Goal: Task Accomplishment & Management: Use online tool/utility

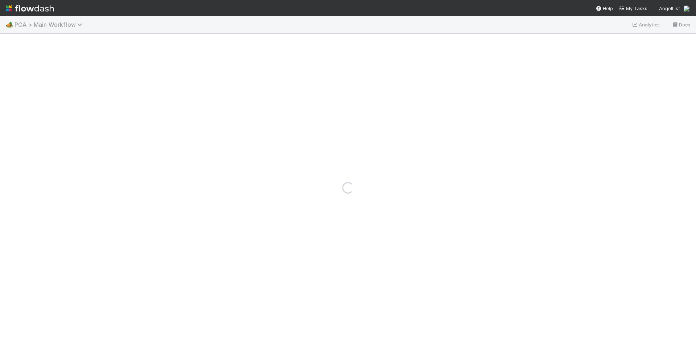
click at [39, 27] on span "PCA > Main Workflow" at bounding box center [49, 24] width 71 height 7
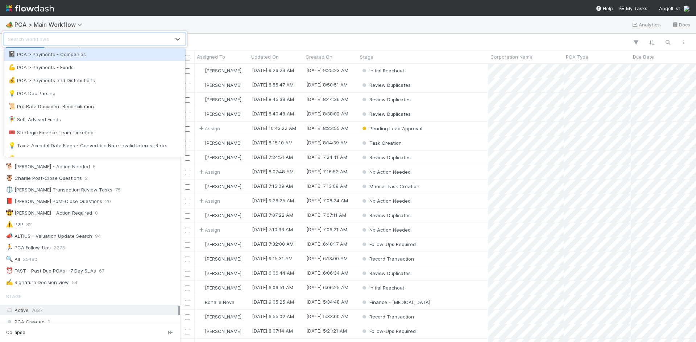
scroll to position [544, 0]
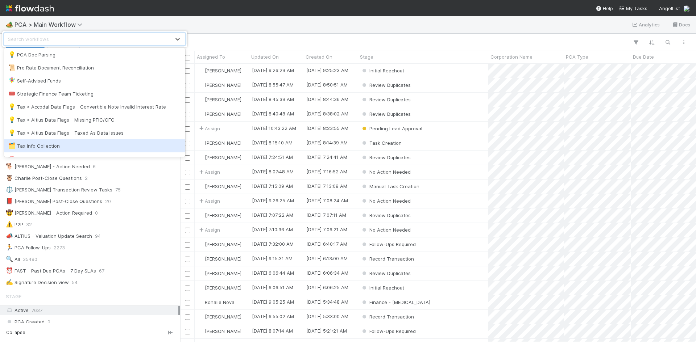
click at [94, 144] on div "🗂️ Tax Info Collection" at bounding box center [94, 145] width 172 height 7
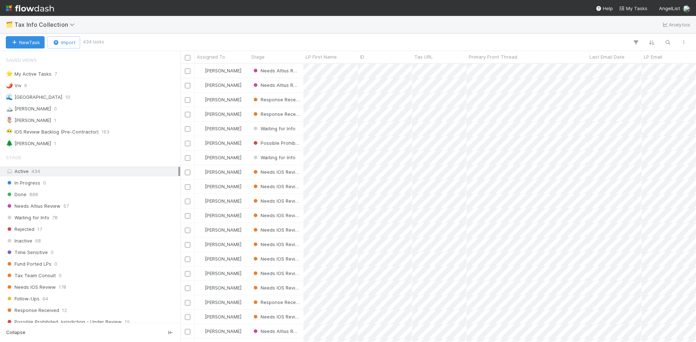
scroll to position [273, 510]
click at [62, 124] on div "🌷 Meg 1" at bounding box center [92, 120] width 172 height 9
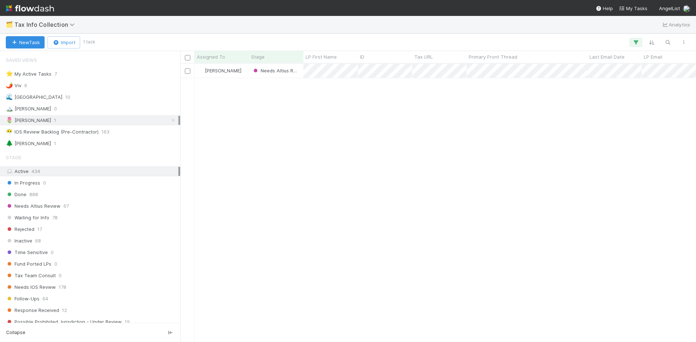
scroll to position [273, 510]
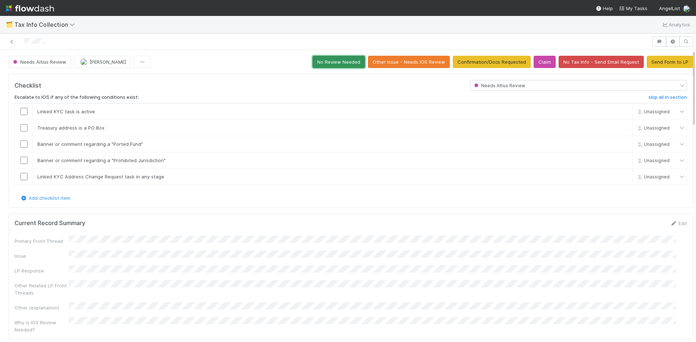
click at [343, 61] on button "No Review Needed" at bounding box center [338, 62] width 53 height 12
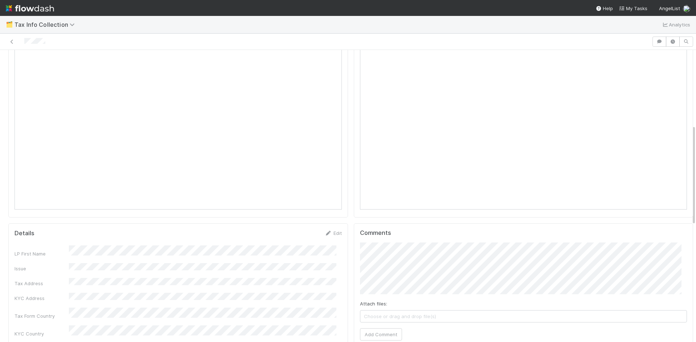
scroll to position [217, 0]
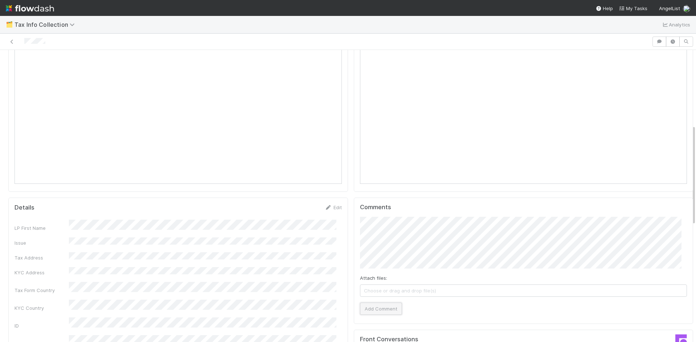
click at [388, 313] on button "Add Comment" at bounding box center [381, 309] width 42 height 12
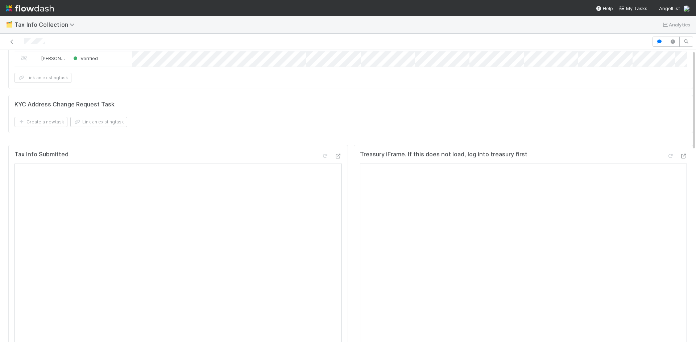
scroll to position [0, 0]
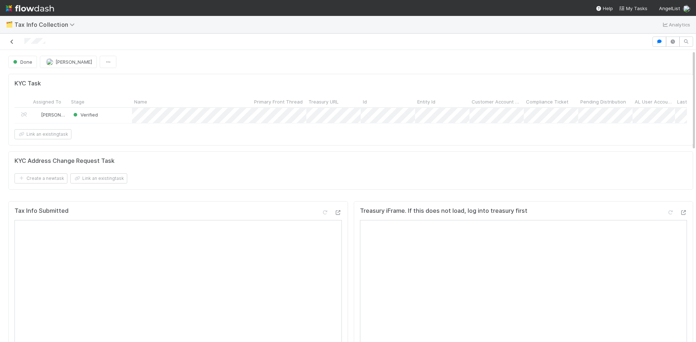
click at [10, 40] on icon at bounding box center [11, 42] width 7 height 5
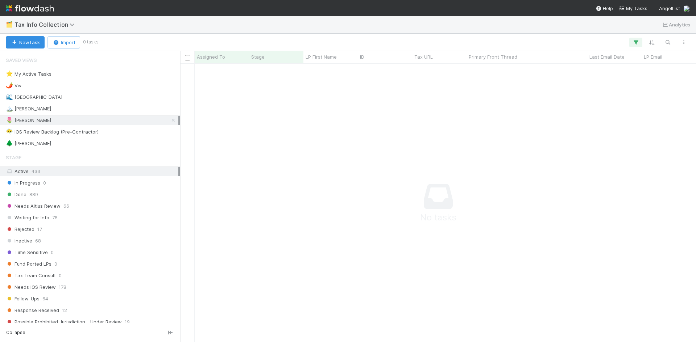
scroll to position [6, 6]
click at [57, 24] on span "Tax Info Collection" at bounding box center [46, 24] width 64 height 7
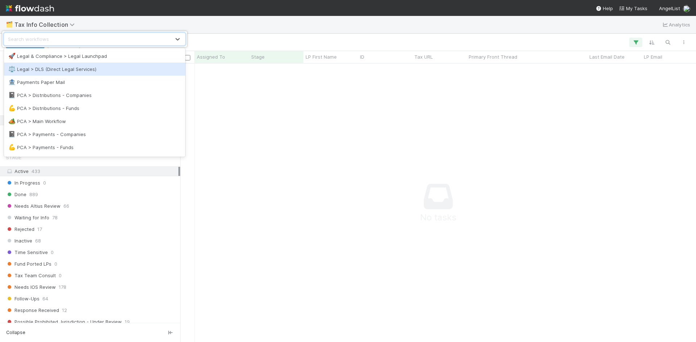
scroll to position [399, 0]
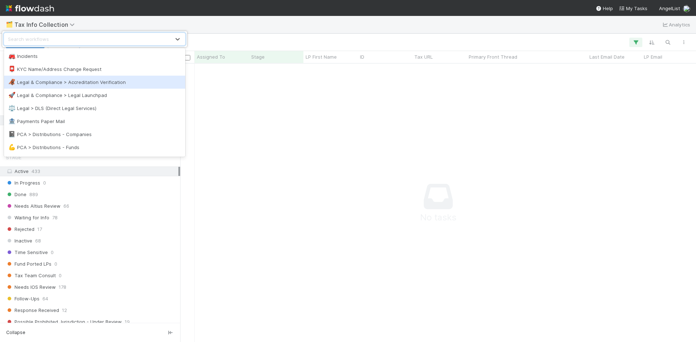
click at [74, 83] on div "🦧 Legal & Compliance > Accreditation Verification" at bounding box center [94, 82] width 172 height 7
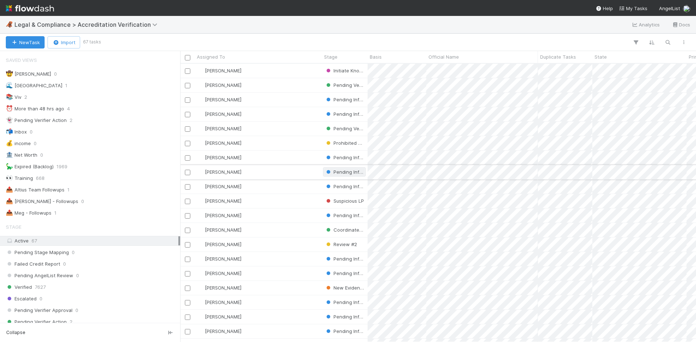
scroll to position [6, 6]
click at [90, 215] on div "📤 Meg - Followups 1" at bounding box center [92, 213] width 172 height 9
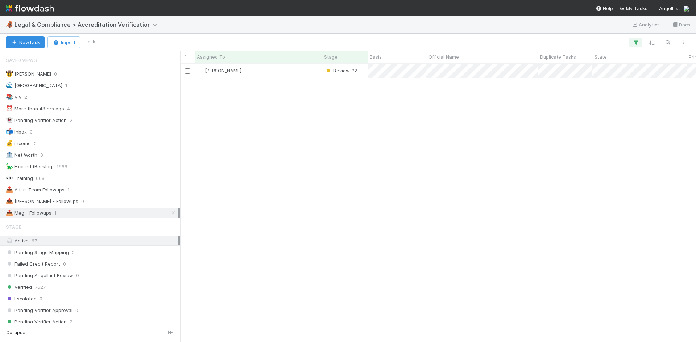
scroll to position [273, 510]
click at [294, 69] on div "[PERSON_NAME]" at bounding box center [258, 71] width 127 height 14
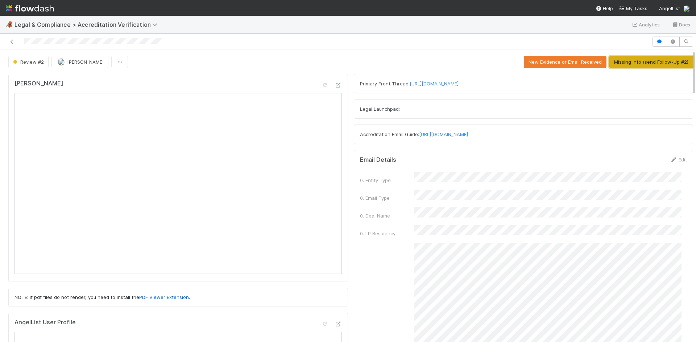
click at [645, 66] on button "Missing Info (send Follow-Up #2)" at bounding box center [651, 62] width 84 height 12
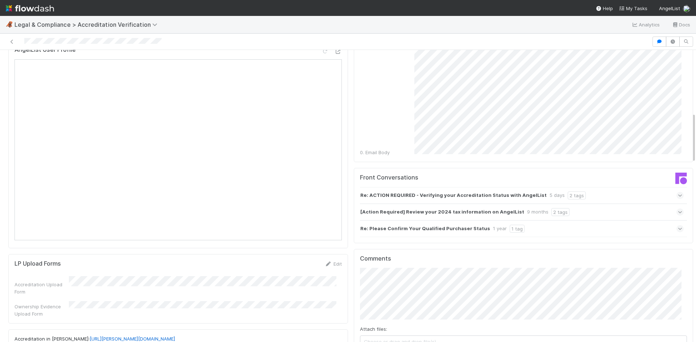
scroll to position [362, 0]
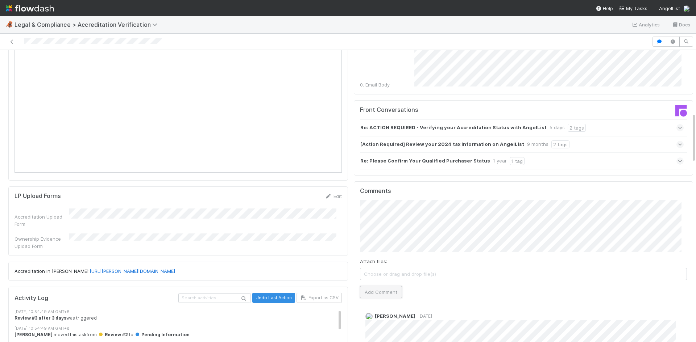
click at [377, 286] on button "Add Comment" at bounding box center [381, 292] width 42 height 12
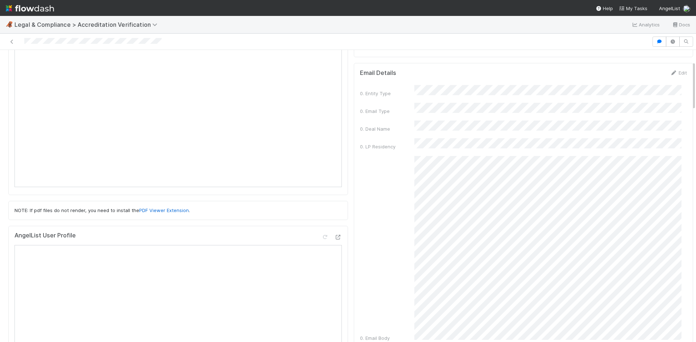
scroll to position [0, 0]
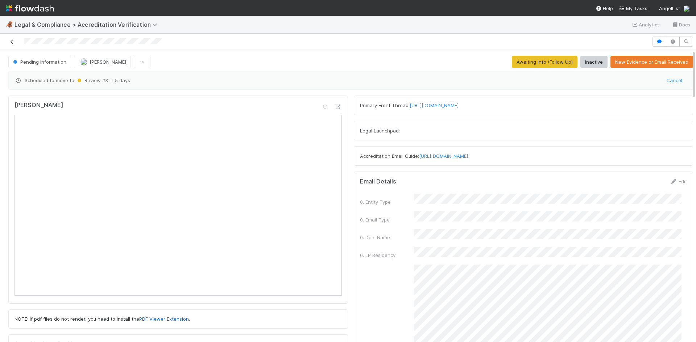
click at [13, 41] on icon at bounding box center [11, 42] width 7 height 5
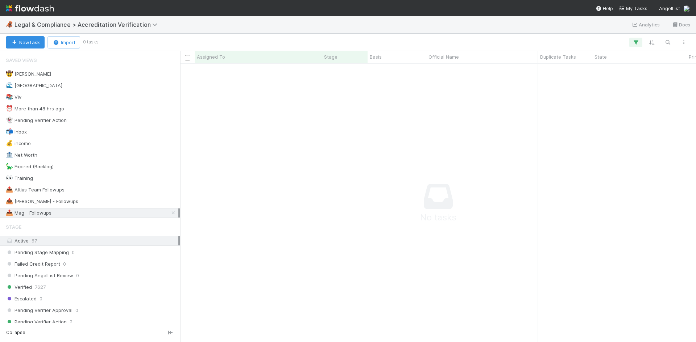
scroll to position [268, 510]
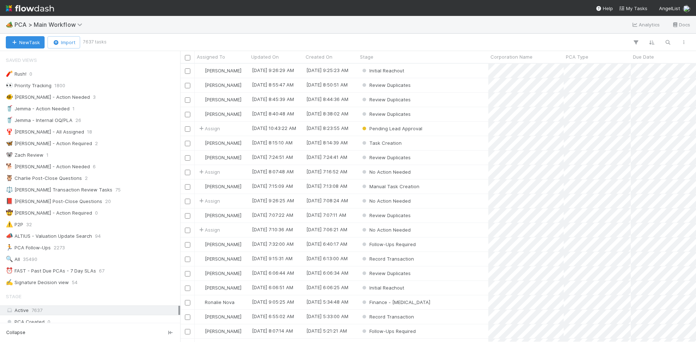
scroll to position [273, 510]
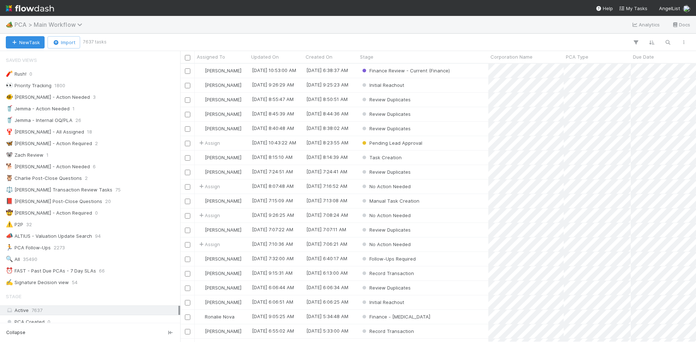
click at [46, 25] on span "PCA > Main Workflow" at bounding box center [49, 24] width 71 height 7
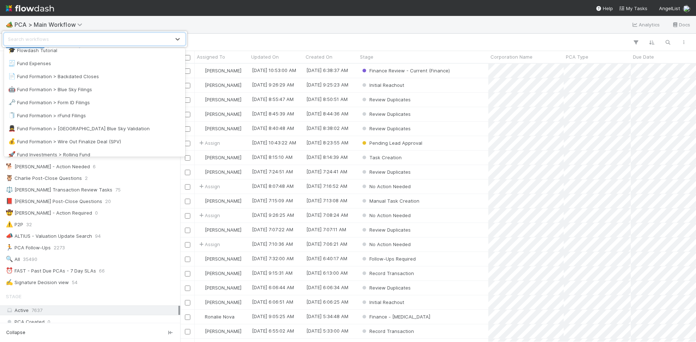
scroll to position [254, 0]
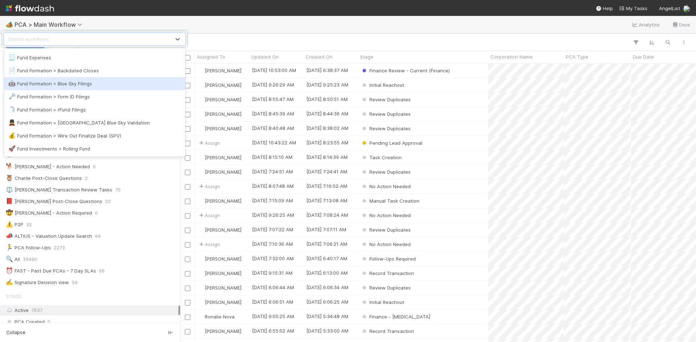
click at [94, 82] on div "🤖 Fund Formation > Blue Sky Filings" at bounding box center [94, 83] width 172 height 7
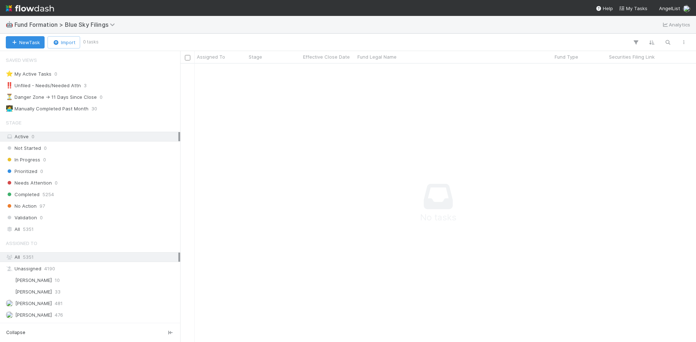
scroll to position [6, 6]
click at [103, 185] on div "Needs Attention 0" at bounding box center [92, 183] width 172 height 9
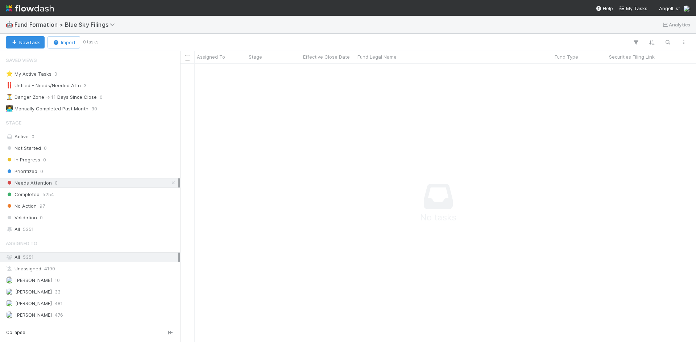
scroll to position [268, 510]
click at [105, 23] on span "Fund Formation > Blue Sky Filings" at bounding box center [66, 24] width 104 height 7
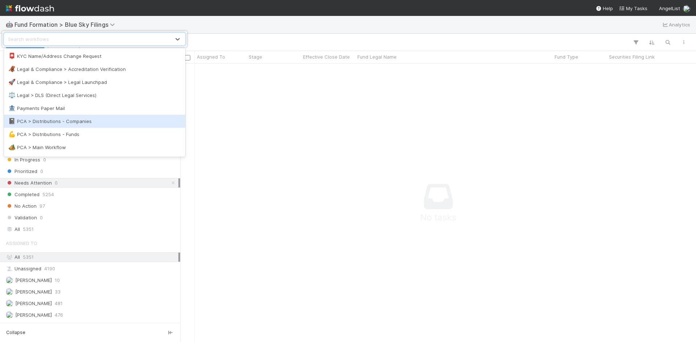
scroll to position [435, 0]
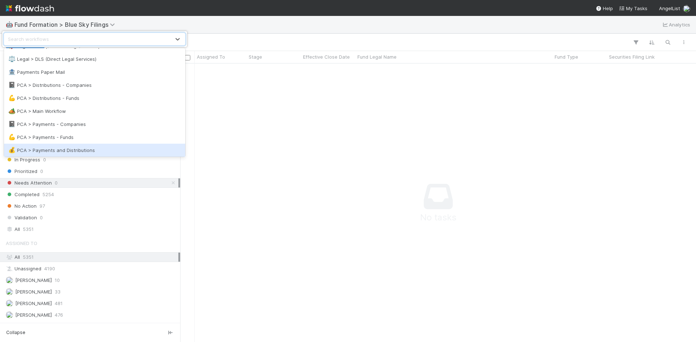
click at [105, 147] on div "💰 PCA > Payments and Distributions" at bounding box center [94, 150] width 172 height 7
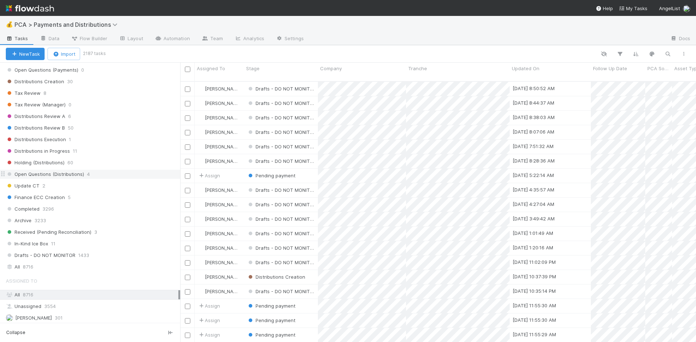
scroll to position [544, 0]
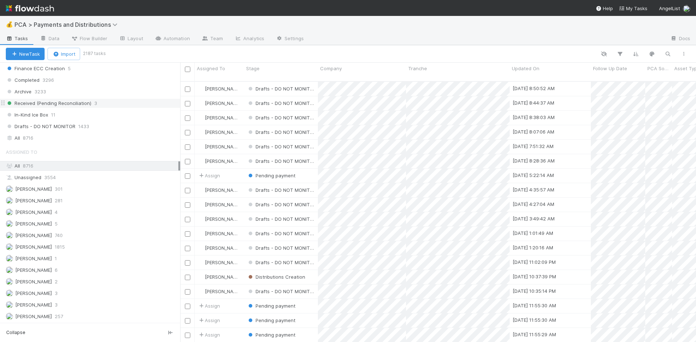
click at [111, 103] on div "Received (Pending Reconciliation) 3" at bounding box center [93, 103] width 174 height 9
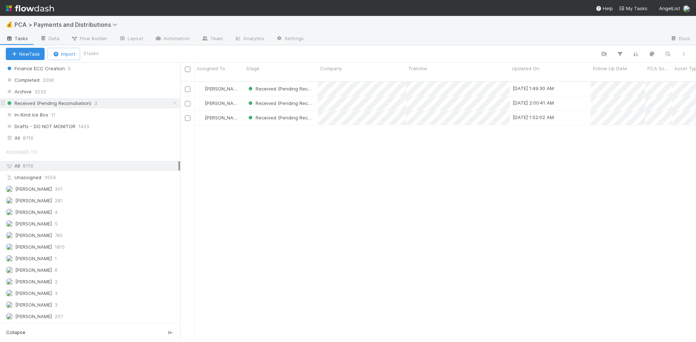
scroll to position [262, 510]
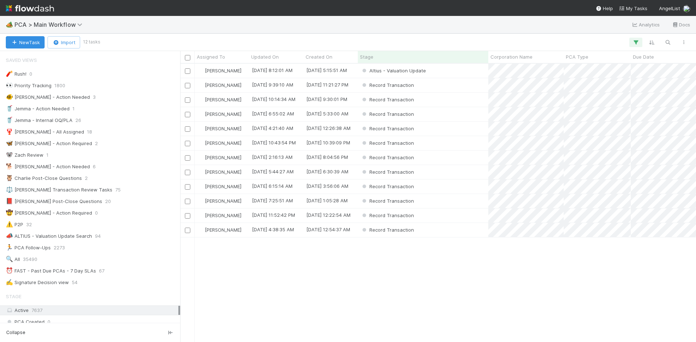
scroll to position [1043, 0]
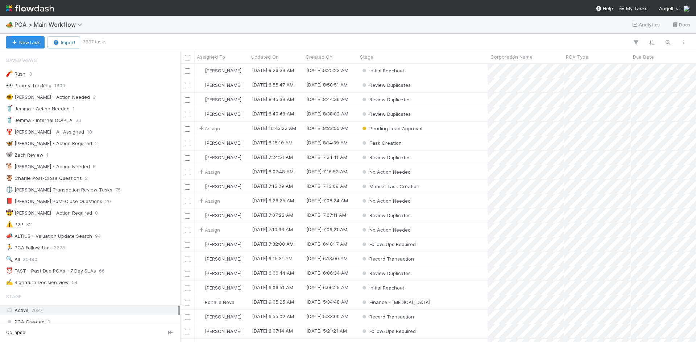
scroll to position [273, 510]
click at [45, 25] on span "PCA > Main Workflow" at bounding box center [49, 24] width 71 height 7
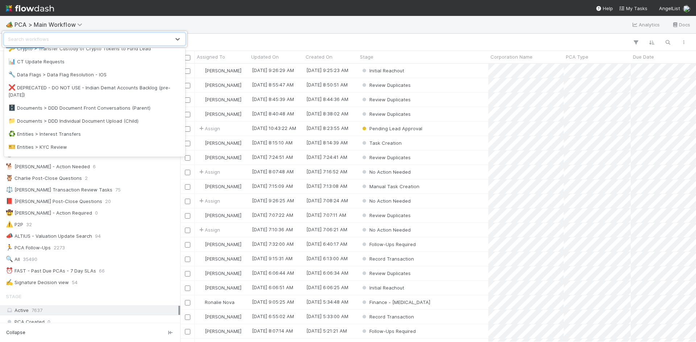
scroll to position [0, 0]
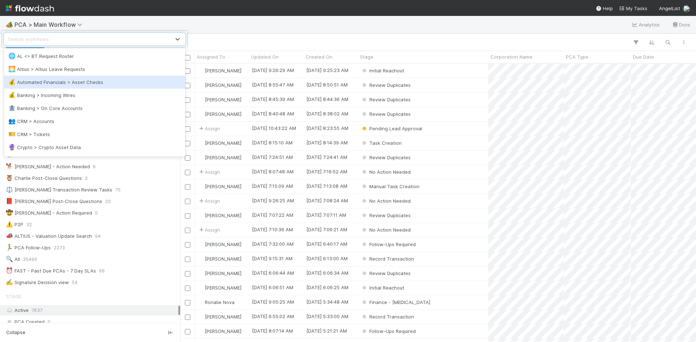
click at [63, 85] on div "💰 Automated Financials > Asset Checks" at bounding box center [94, 82] width 172 height 7
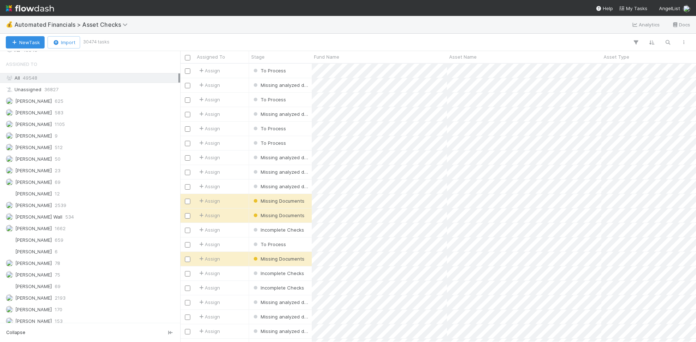
scroll to position [695, 0]
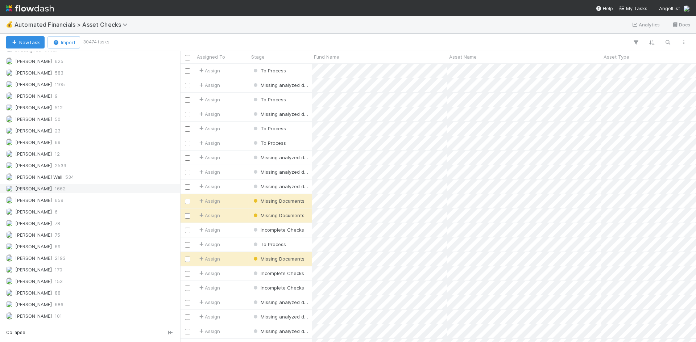
click at [100, 189] on div "[PERSON_NAME] 1662" at bounding box center [92, 188] width 172 height 9
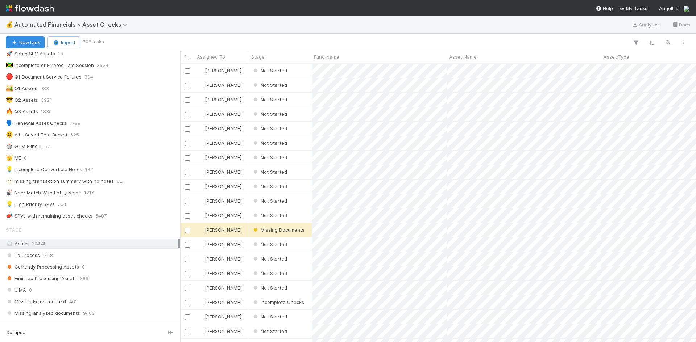
scroll to position [332, 0]
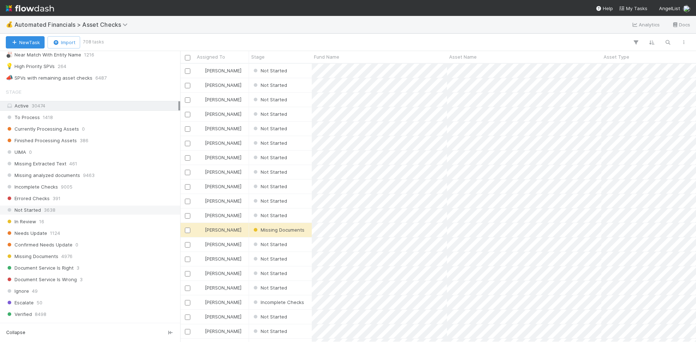
click at [97, 208] on div "Not Started 3638" at bounding box center [92, 210] width 172 height 9
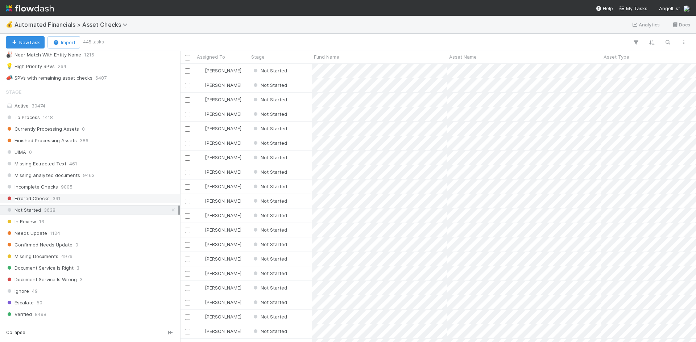
scroll to position [273, 510]
click at [467, 58] on span "Asset Name" at bounding box center [463, 56] width 28 height 7
click at [471, 69] on div "Sort A → Z" at bounding box center [490, 70] width 83 height 11
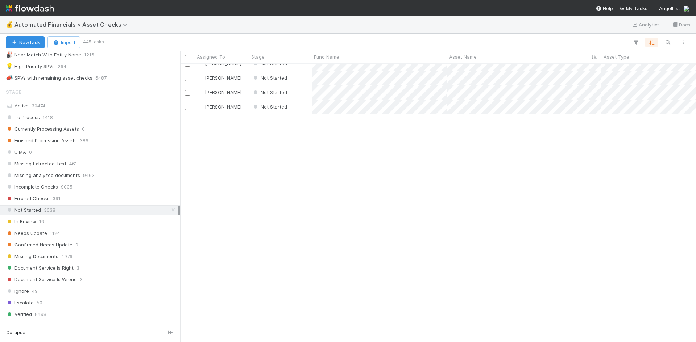
scroll to position [0, 0]
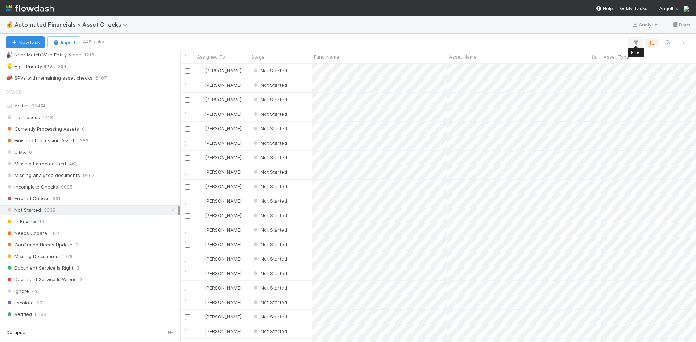
click at [635, 44] on icon "button" at bounding box center [635, 42] width 7 height 7
click at [582, 65] on button "Add Filter" at bounding box center [524, 64] width 217 height 11
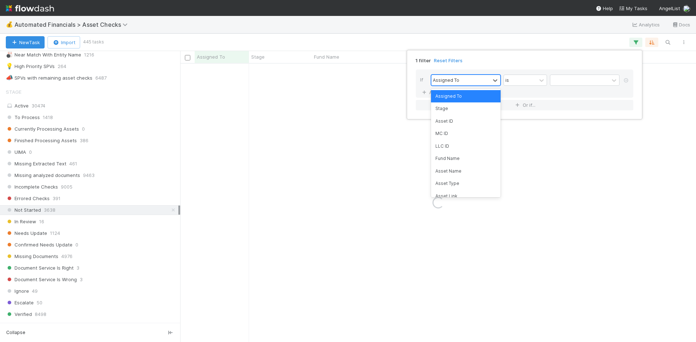
click at [441, 82] on div "Assigned To" at bounding box center [446, 80] width 26 height 7
type input "cre"
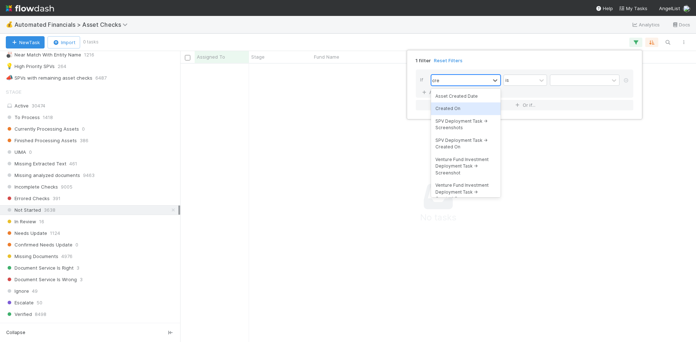
click at [452, 108] on div "Created On" at bounding box center [466, 109] width 70 height 12
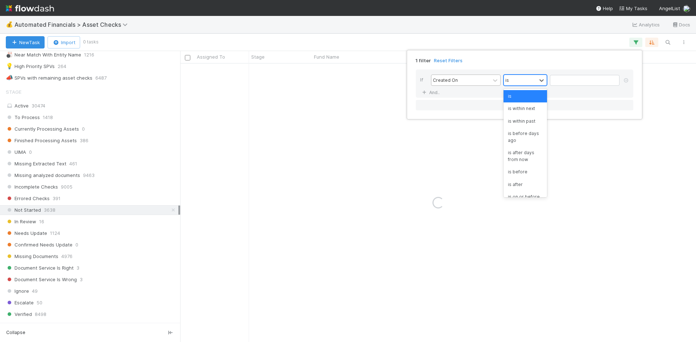
click at [515, 80] on div "is" at bounding box center [520, 80] width 33 height 11
type input "before"
click at [582, 81] on input "text" at bounding box center [585, 80] width 70 height 11
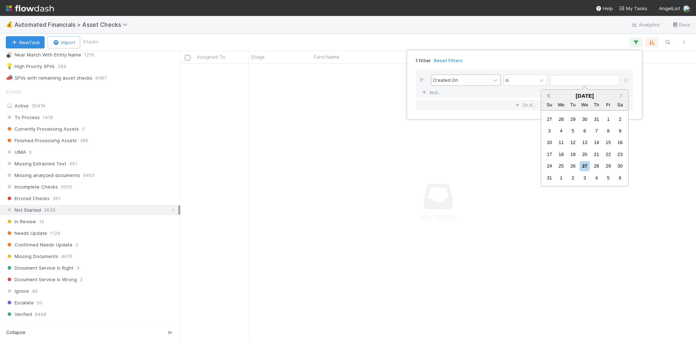
click at [548, 95] on span "Previous Month" at bounding box center [548, 96] width 0 height 8
click at [569, 141] on div "15" at bounding box center [573, 143] width 10 height 10
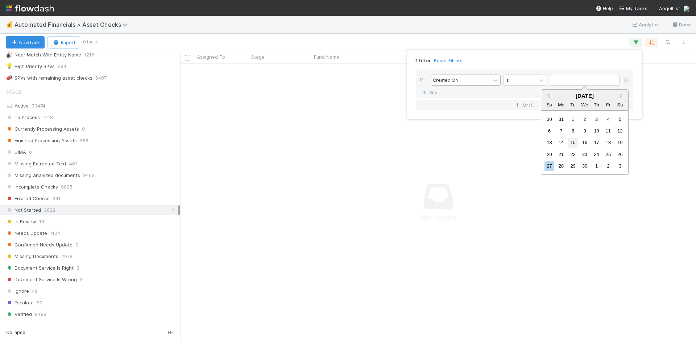
type input "[DATE]"
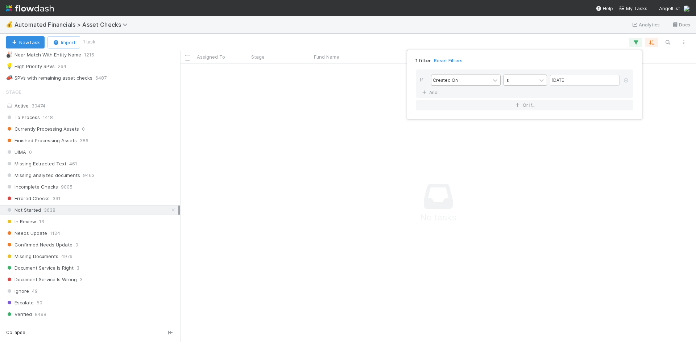
click at [520, 78] on div "is" at bounding box center [520, 80] width 33 height 11
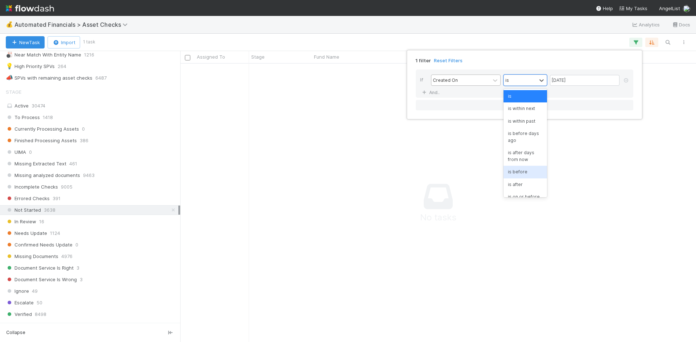
click at [524, 170] on div "is before" at bounding box center [524, 172] width 43 height 12
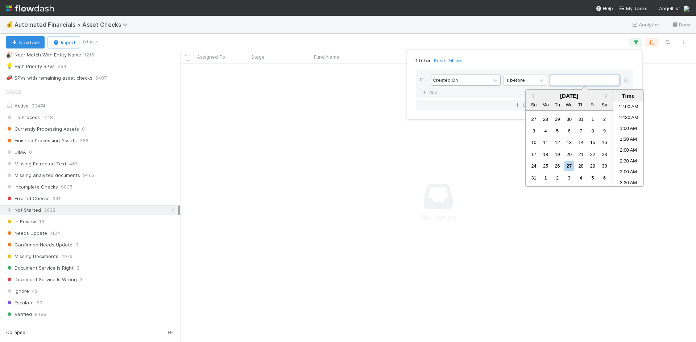
click at [569, 79] on input "text" at bounding box center [585, 80] width 70 height 11
click at [533, 96] on span "Previous Month" at bounding box center [533, 96] width 0 height 8
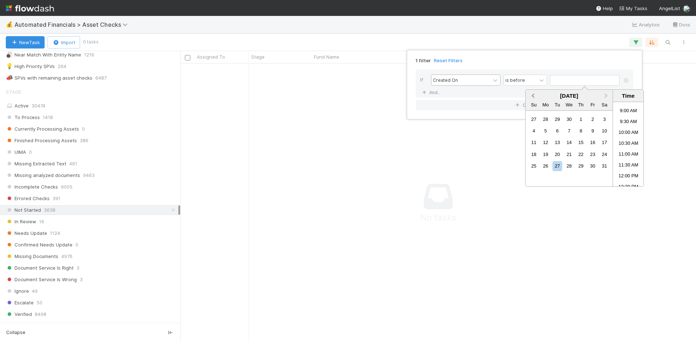
click at [533, 96] on span "Previous Month" at bounding box center [533, 96] width 0 height 8
click at [557, 140] on div "15" at bounding box center [557, 143] width 10 height 10
type input "[DATE] 12:00:00 AM"
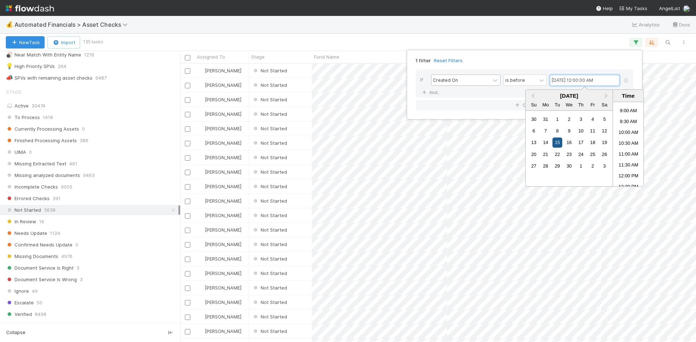
scroll to position [273, 510]
click at [491, 30] on div "1 filter Reset Filters If Created On is before [DATE] 12:00:00 AM And.. Or if..." at bounding box center [348, 171] width 696 height 342
